Goal: Transaction & Acquisition: Purchase product/service

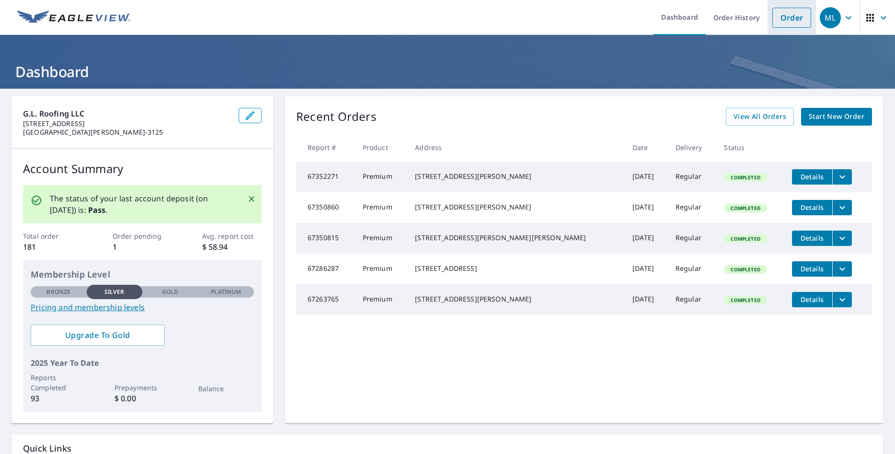
click at [787, 20] on link "Order" at bounding box center [792, 18] width 39 height 20
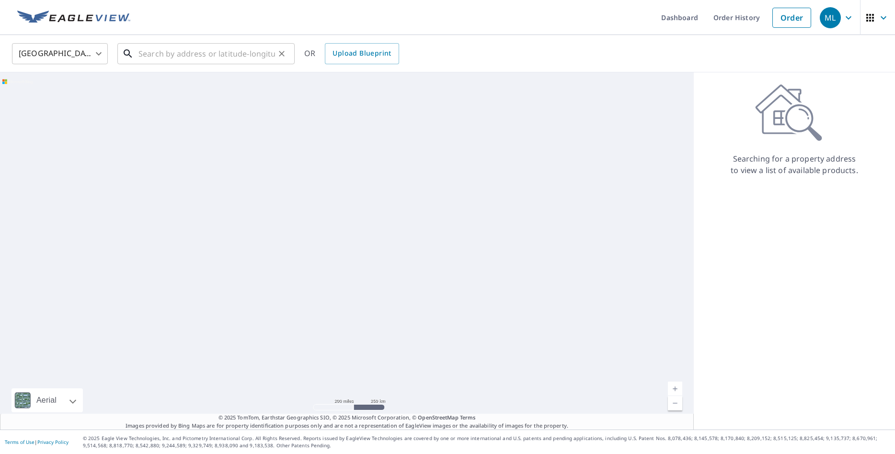
click at [189, 59] on input "text" at bounding box center [207, 53] width 137 height 27
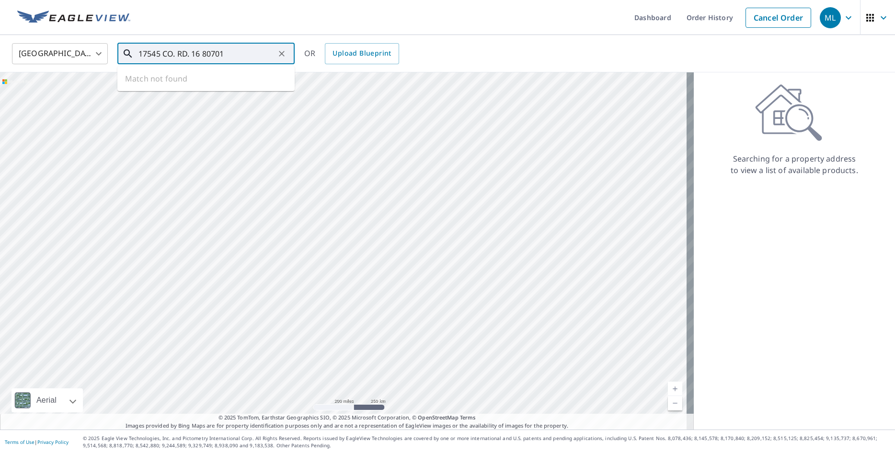
type input "17545 CO. RD. 16 80701"
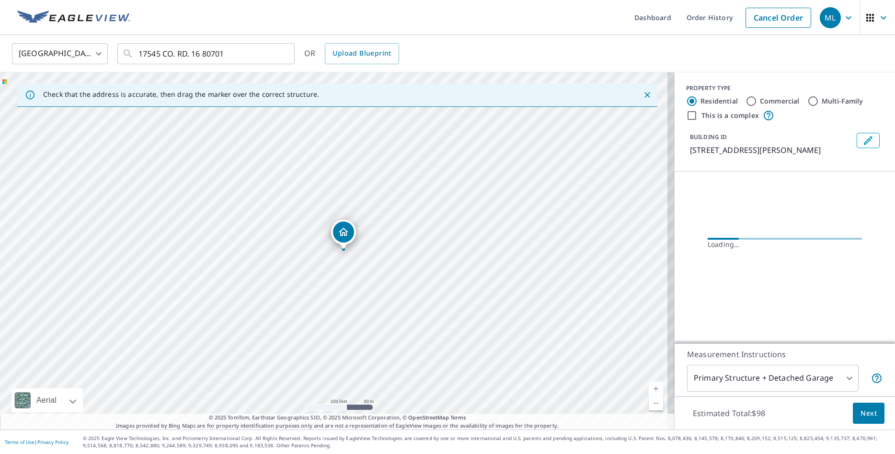
click at [649, 387] on link "Current Level 17, Zoom In" at bounding box center [656, 389] width 14 height 14
click at [649, 387] on link "Current Level 18, Zoom In" at bounding box center [656, 389] width 14 height 14
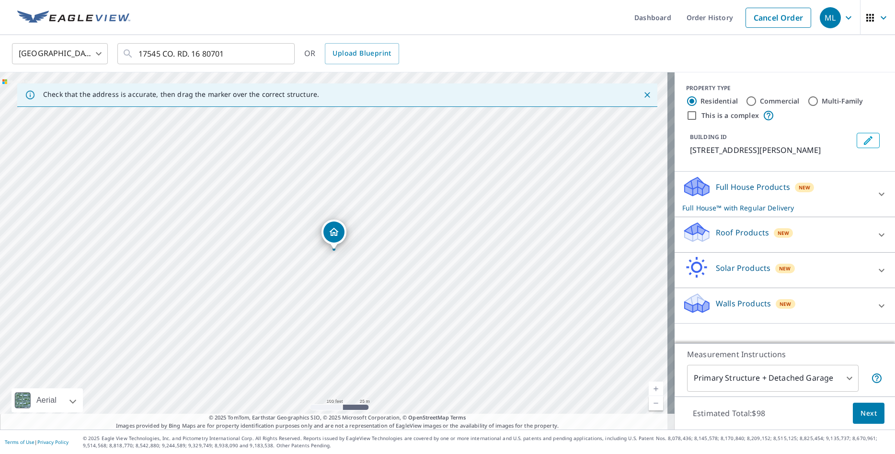
click at [649, 387] on link "Current Level 18, Zoom In" at bounding box center [656, 389] width 14 height 14
click at [649, 387] on link "Current Level 19, Zoom In" at bounding box center [656, 389] width 14 height 14
click at [649, 387] on link "Current Level 20, Zoom In Disabled" at bounding box center [656, 389] width 14 height 14
drag, startPoint x: 335, startPoint y: 233, endPoint x: 368, endPoint y: 200, distance: 46.8
click at [736, 238] on p "Roof Products" at bounding box center [742, 233] width 53 height 12
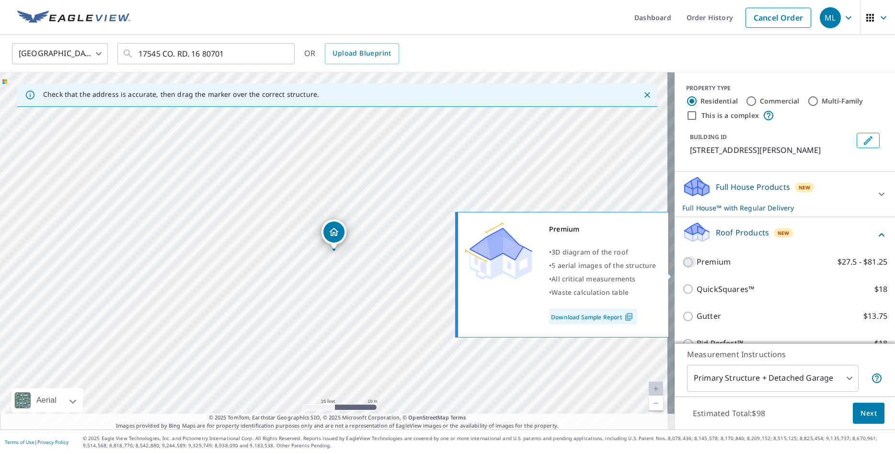
click at [683, 268] on input "Premium $27.5 - $81.25" at bounding box center [690, 262] width 14 height 12
checkbox input "true"
checkbox input "false"
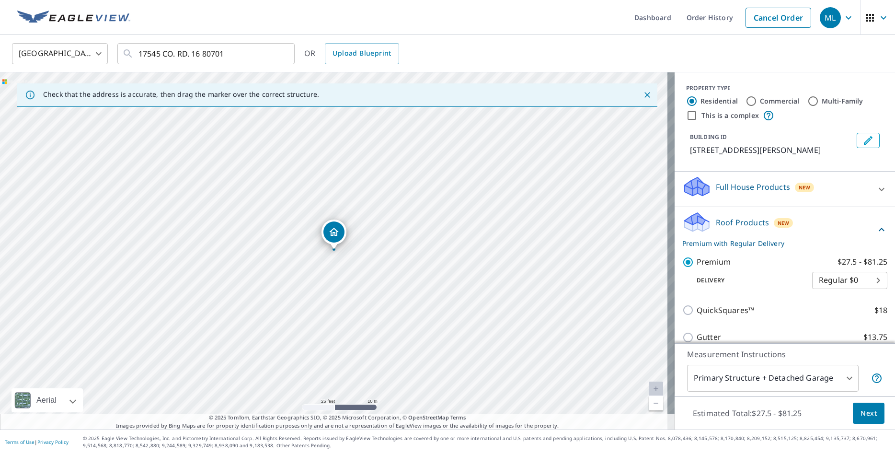
click at [861, 412] on span "Next" at bounding box center [869, 413] width 16 height 12
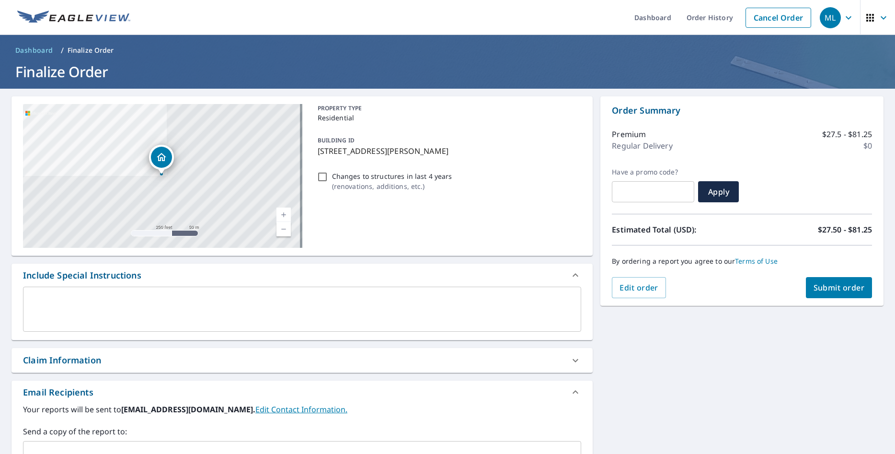
click at [835, 289] on span "Submit order" at bounding box center [839, 287] width 51 height 11
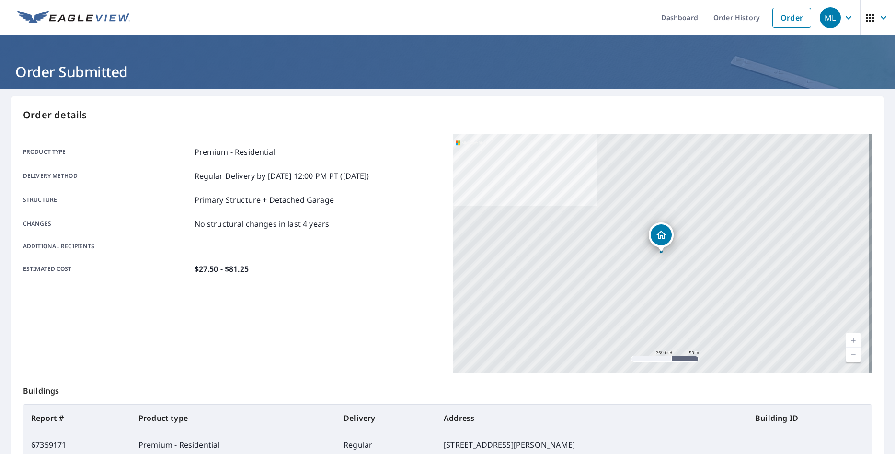
click at [822, 16] on div "ML" at bounding box center [830, 17] width 21 height 21
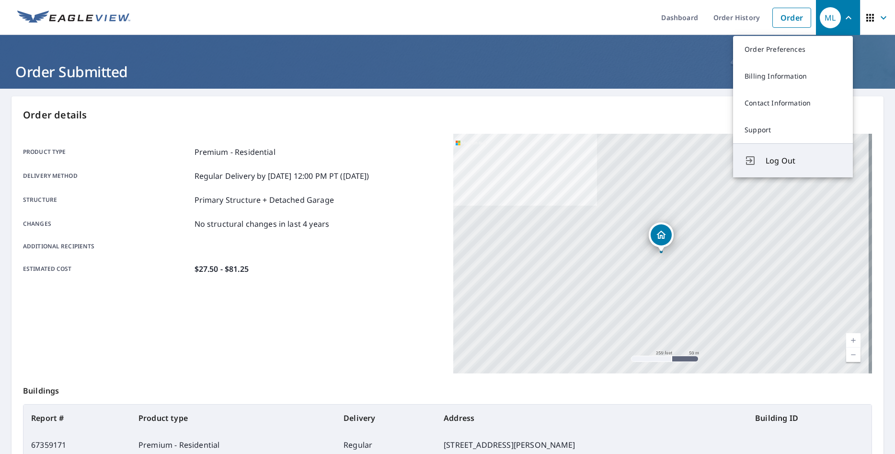
click at [785, 162] on span "Log Out" at bounding box center [804, 161] width 76 height 12
